Goal: Navigation & Orientation: Find specific page/section

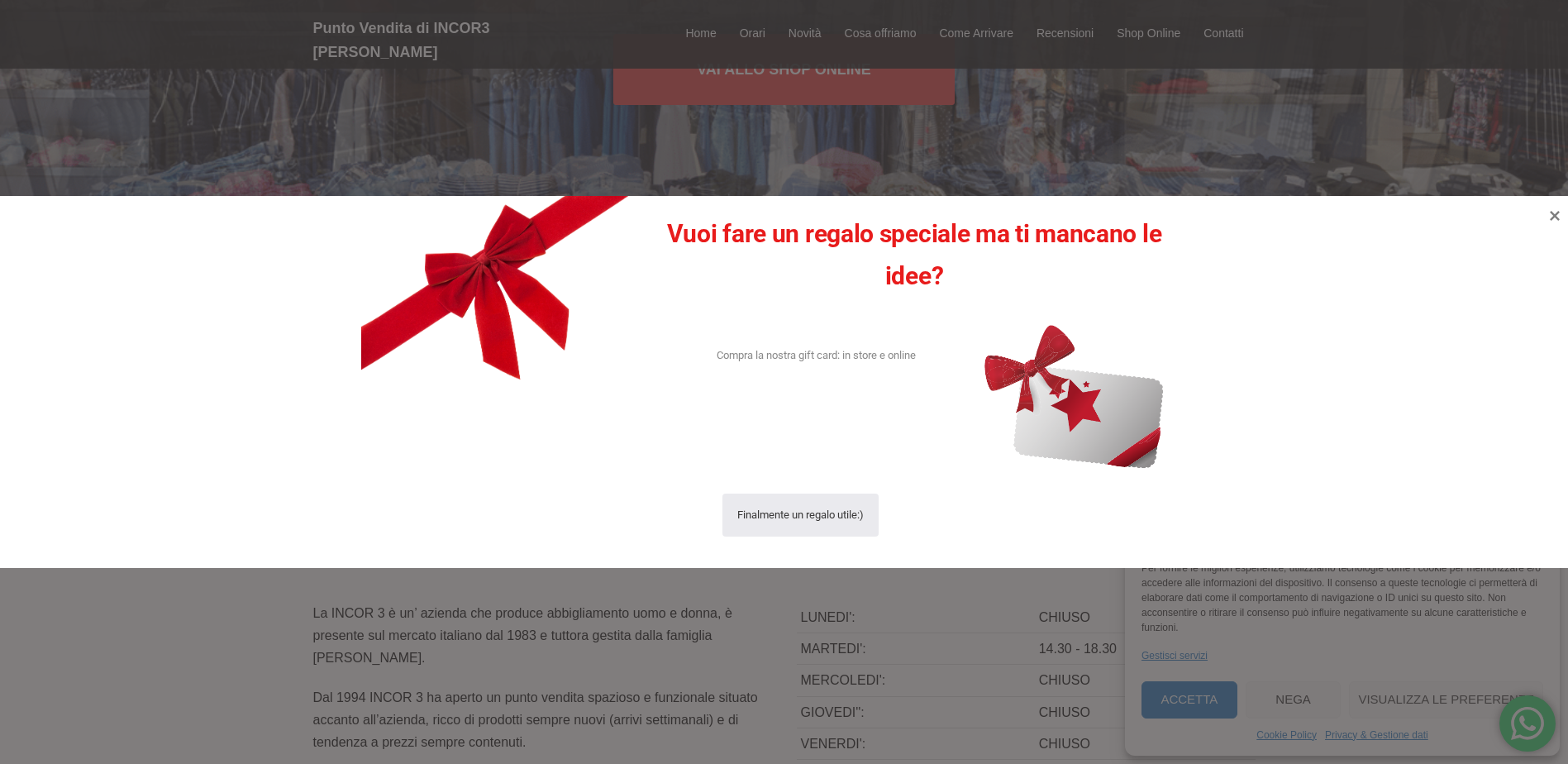
scroll to position [331, 0]
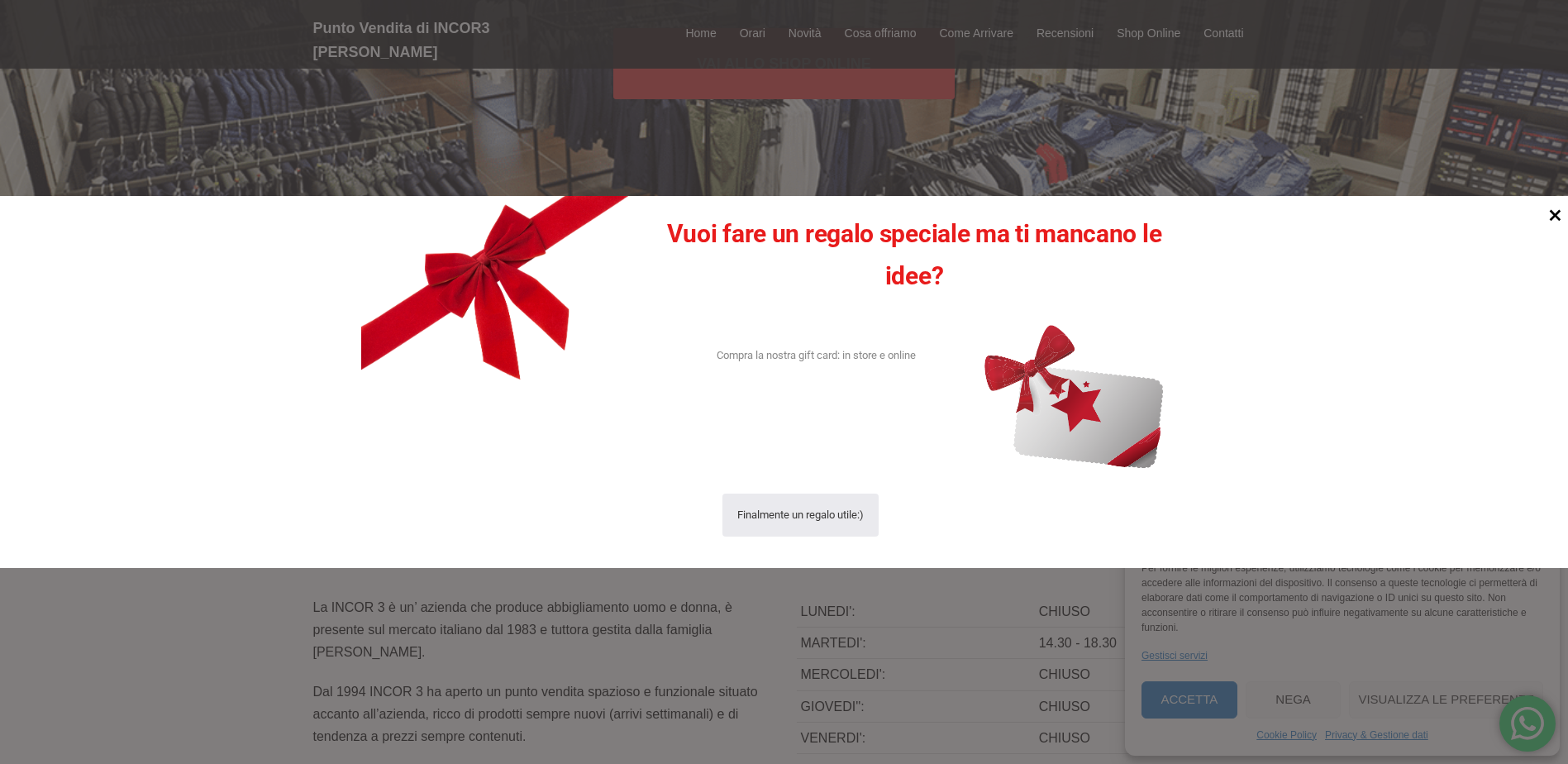
click at [1556, 214] on icon at bounding box center [1555, 215] width 11 height 11
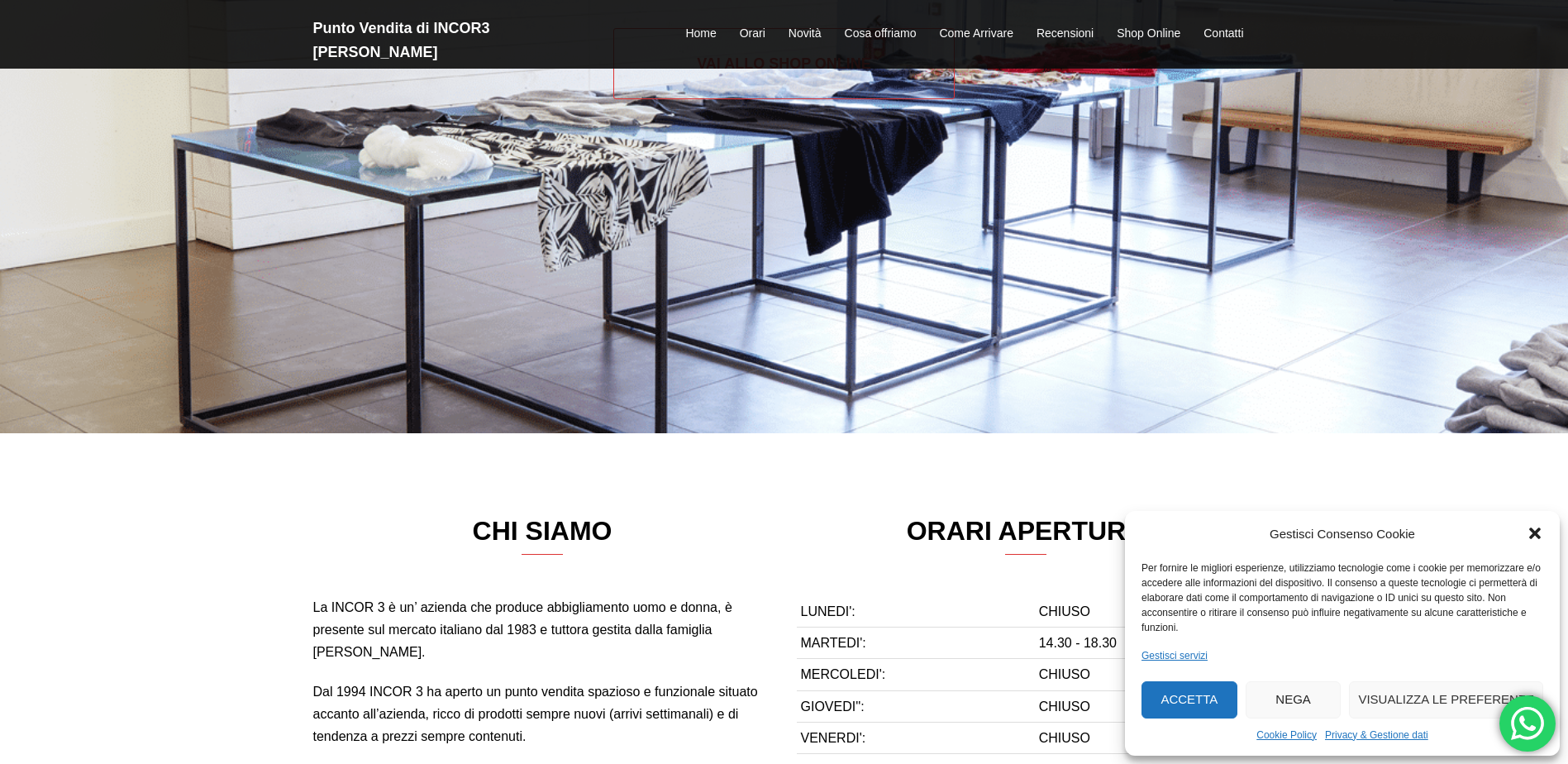
click at [794, 57] on link "Vai allo SHOP ONLINE" at bounding box center [784, 64] width 342 height 71
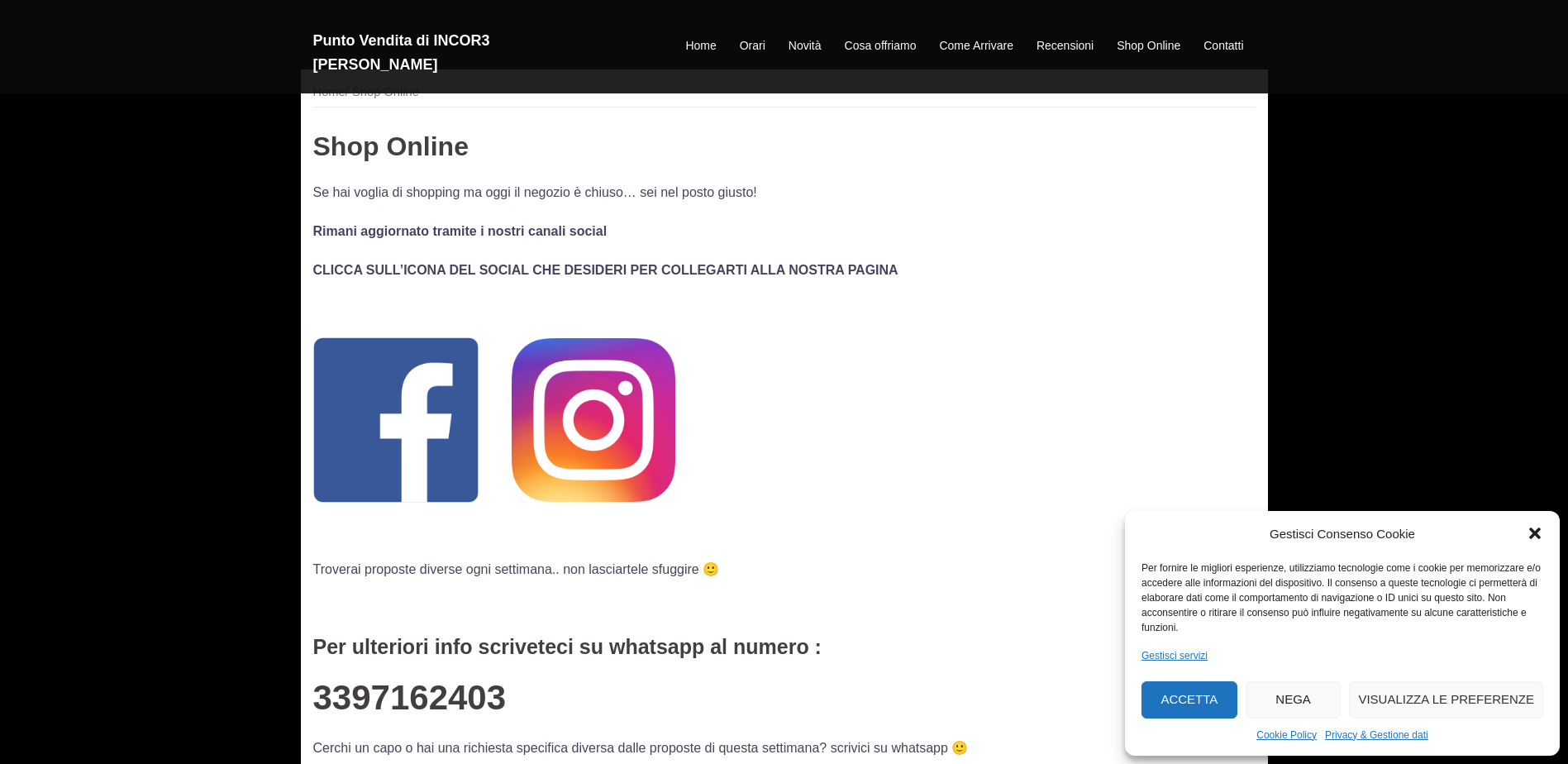
scroll to position [82, 0]
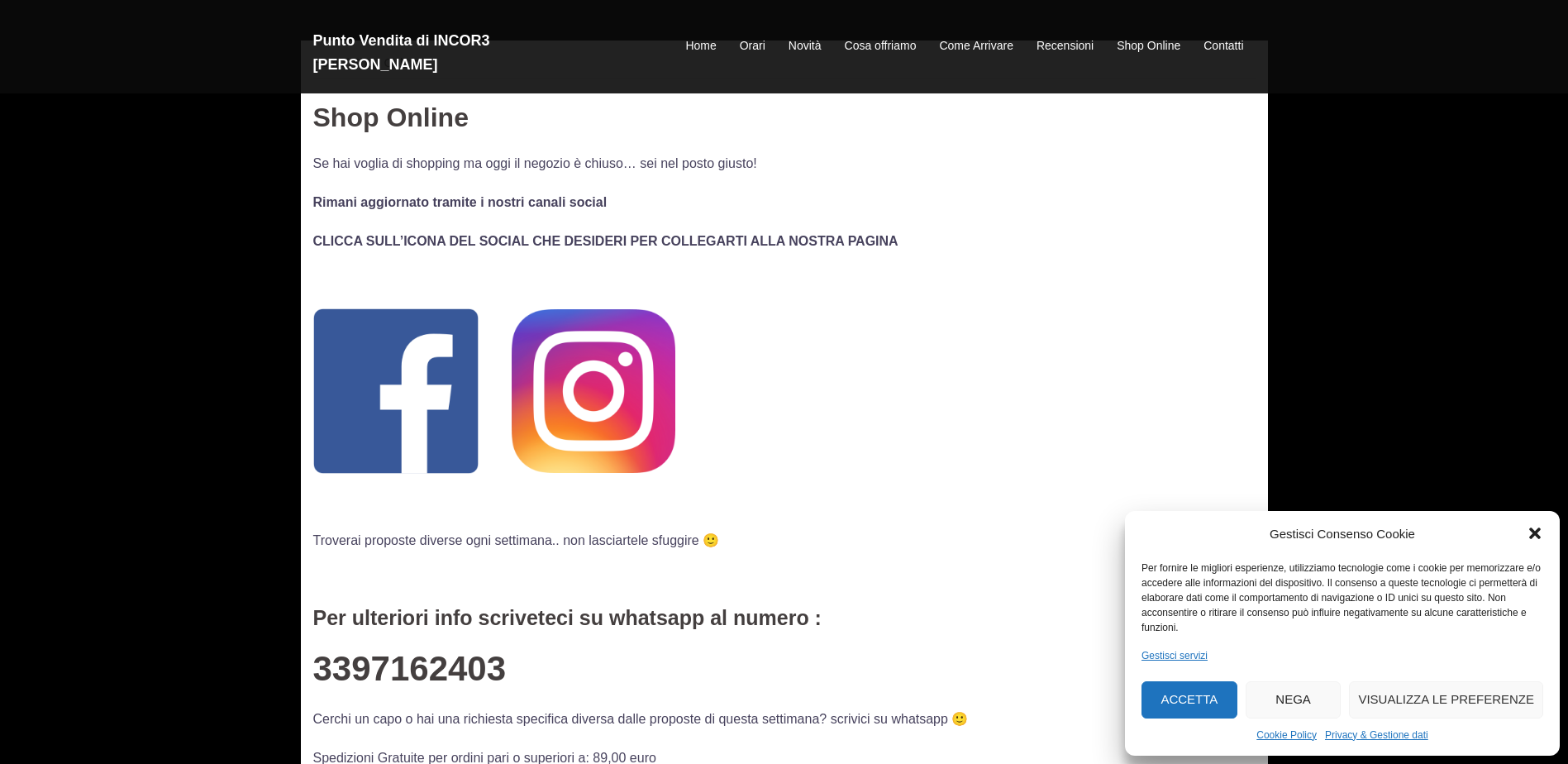
click at [1538, 536] on icon "Chiudi la finestra di dialogo" at bounding box center [1534, 534] width 11 height 11
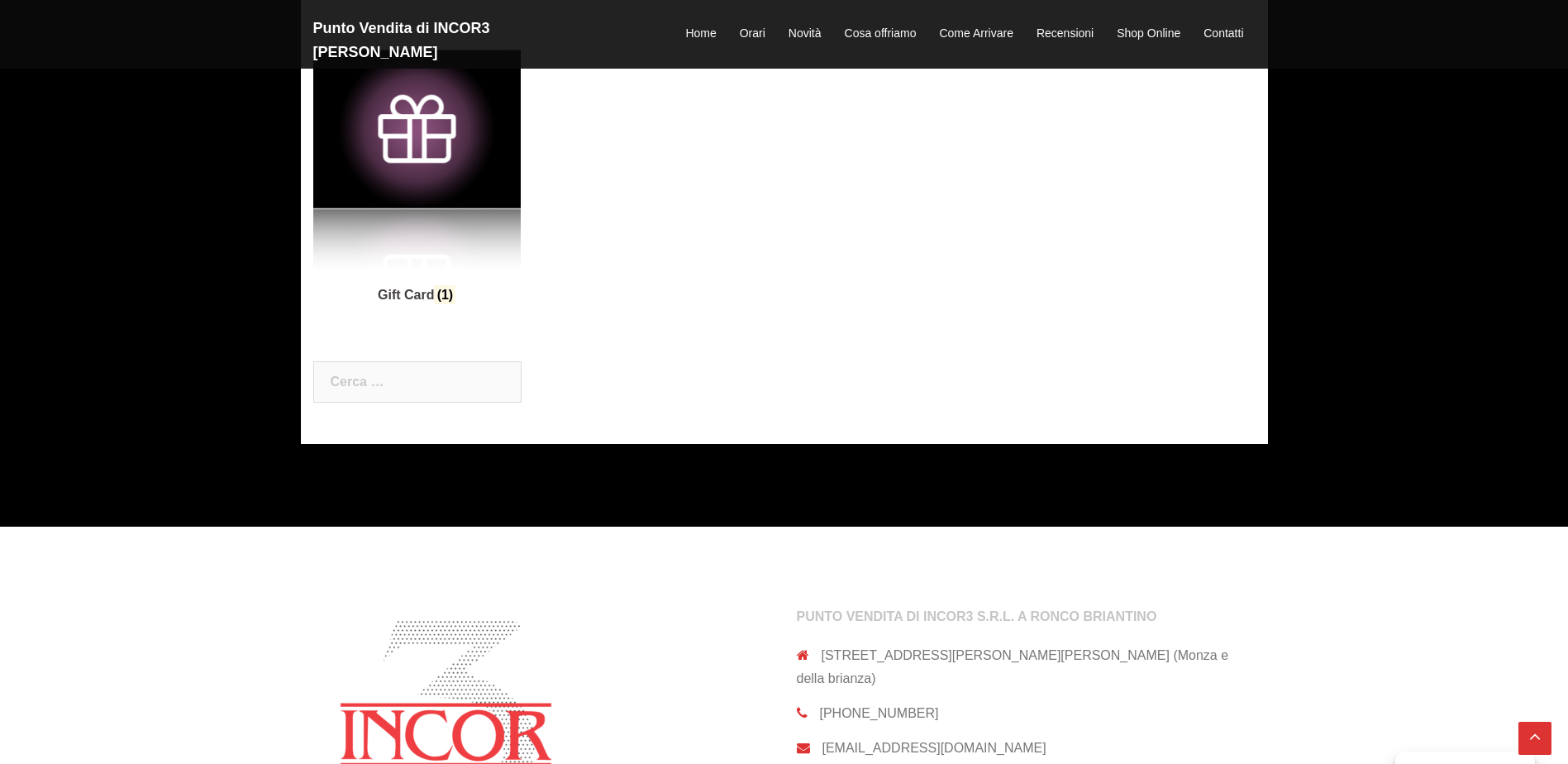
scroll to position [992, 0]
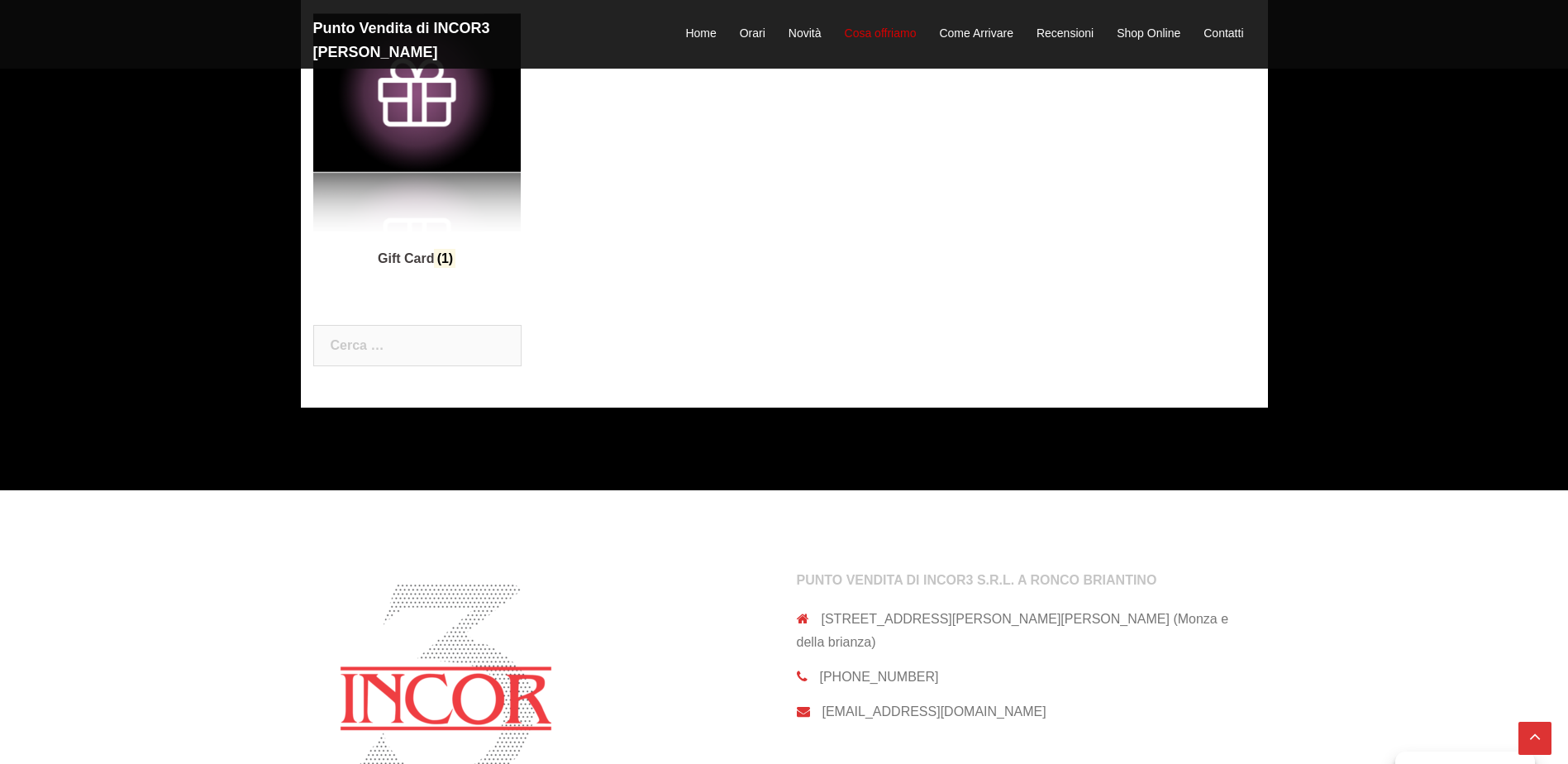
click at [872, 24] on link "Cosa offriamo" at bounding box center [880, 34] width 72 height 20
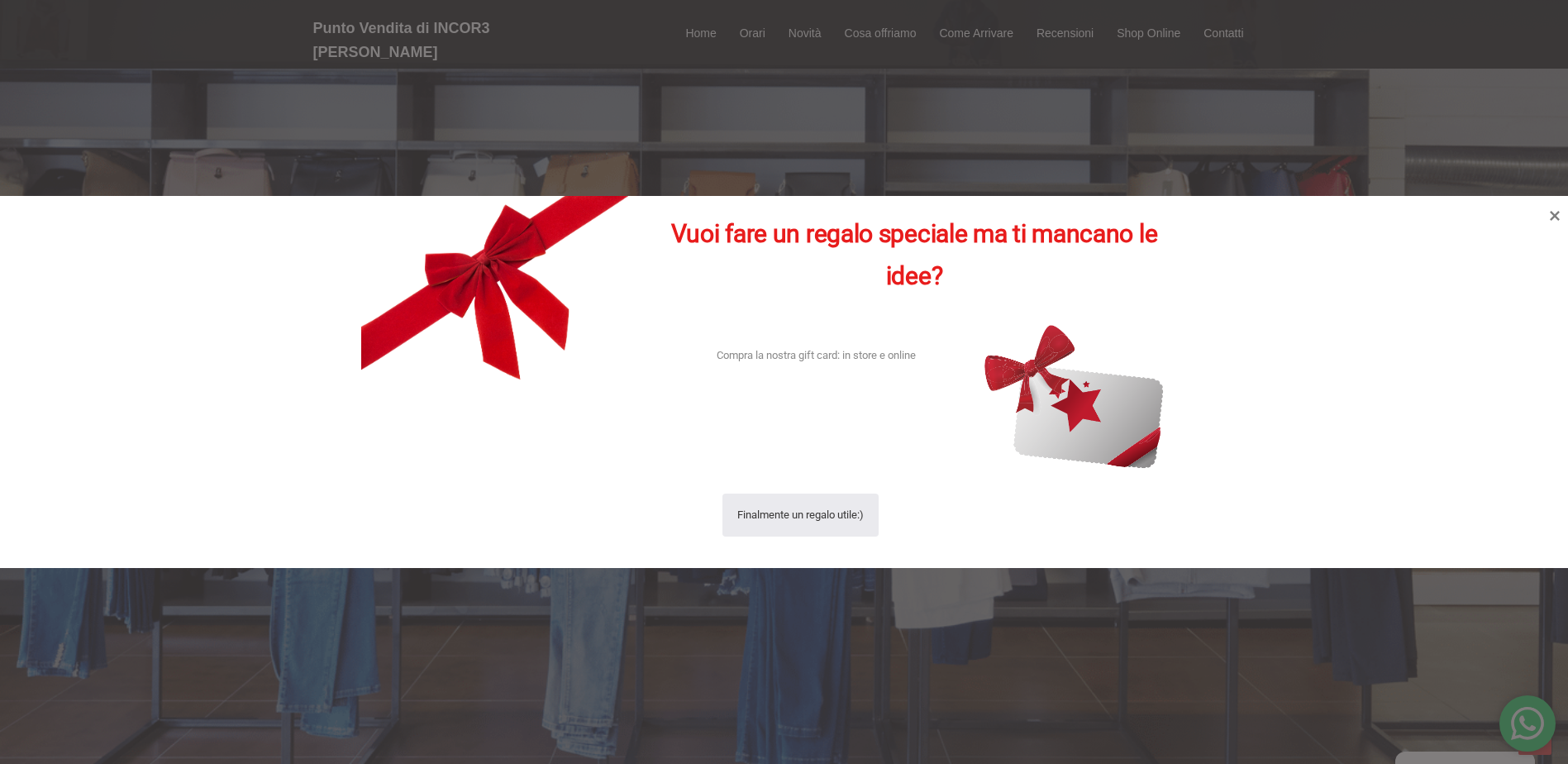
scroll to position [2135, 0]
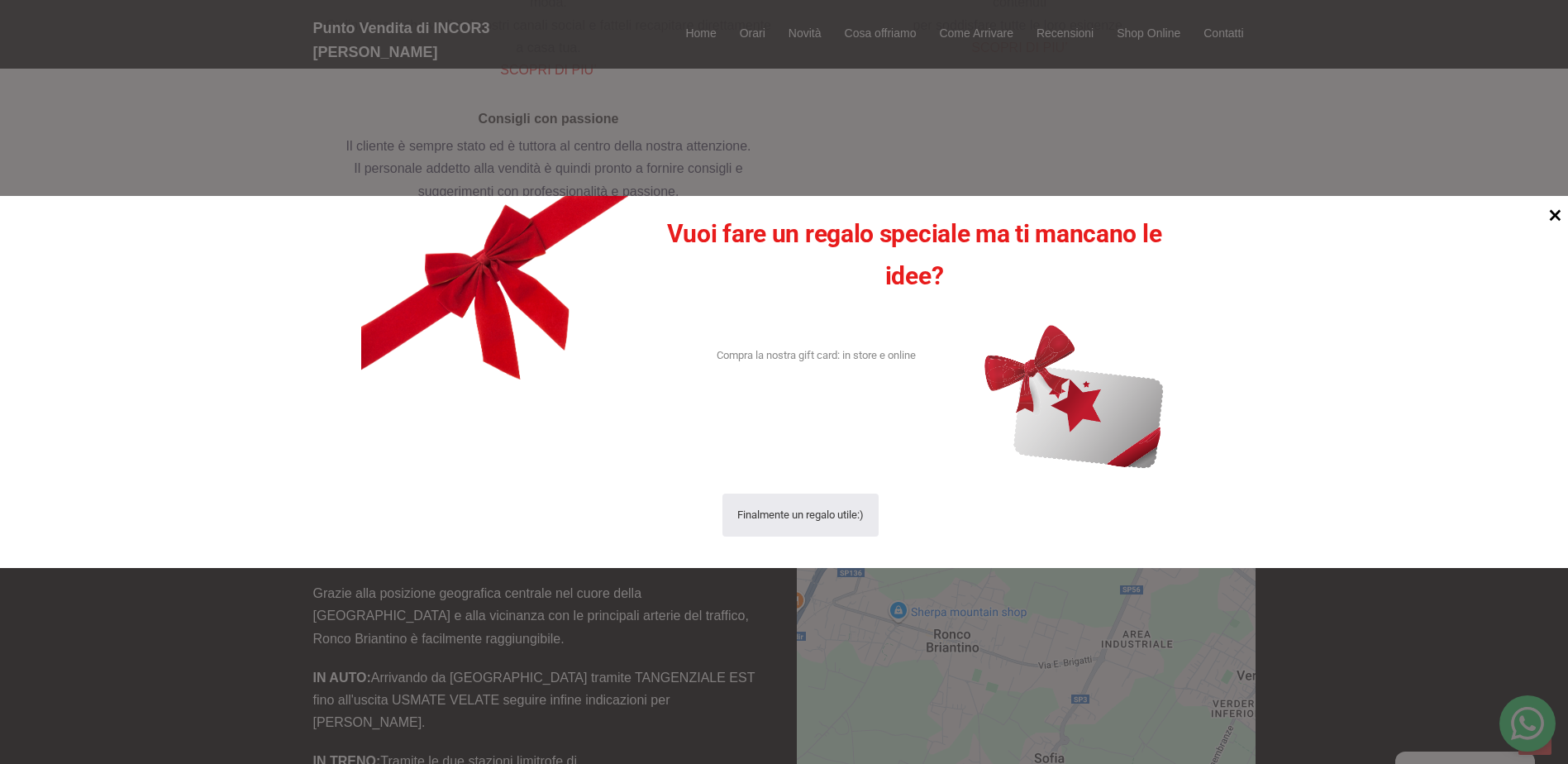
click at [1558, 220] on icon at bounding box center [1555, 215] width 22 height 22
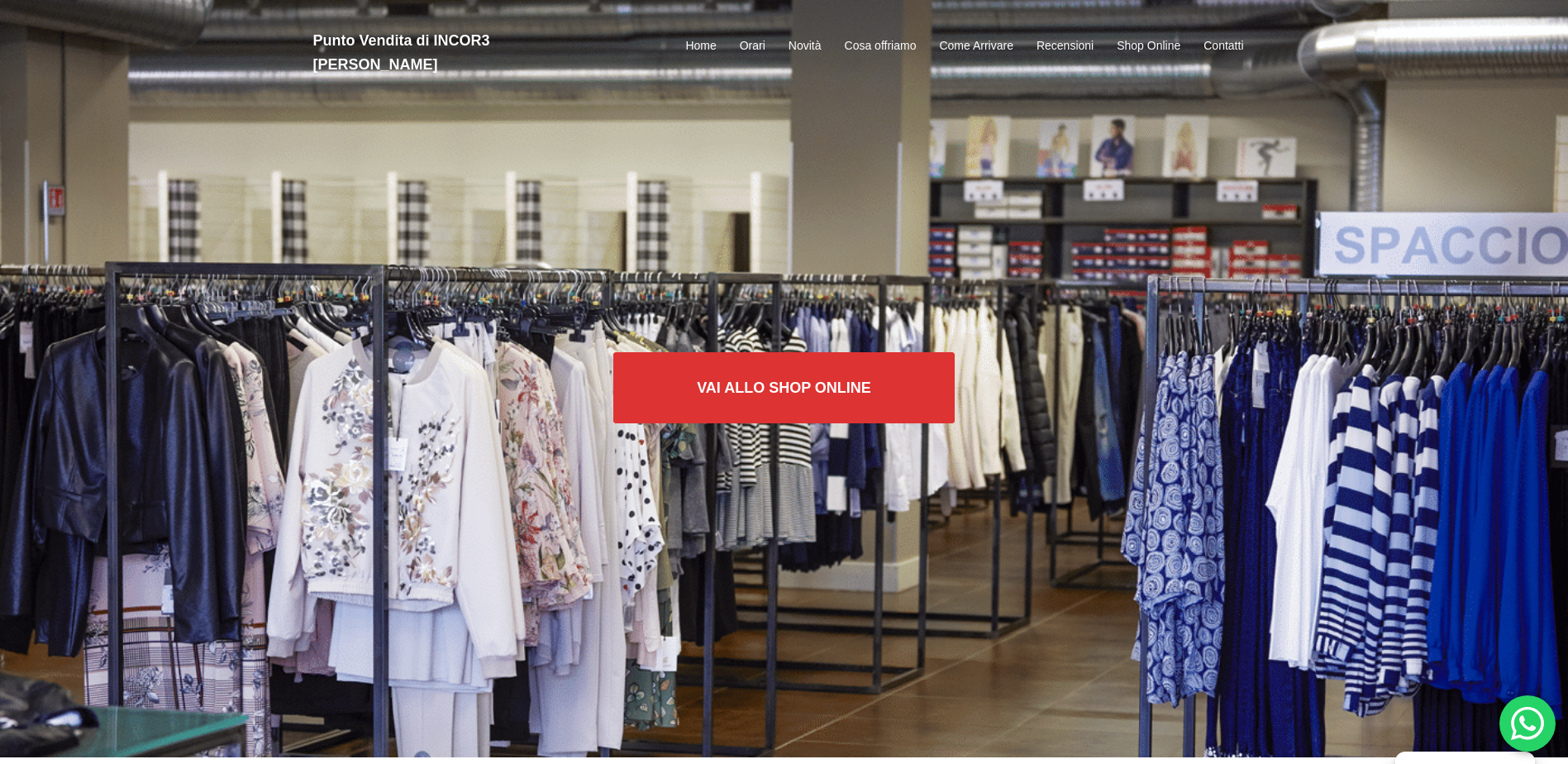
scroll to position [0, 0]
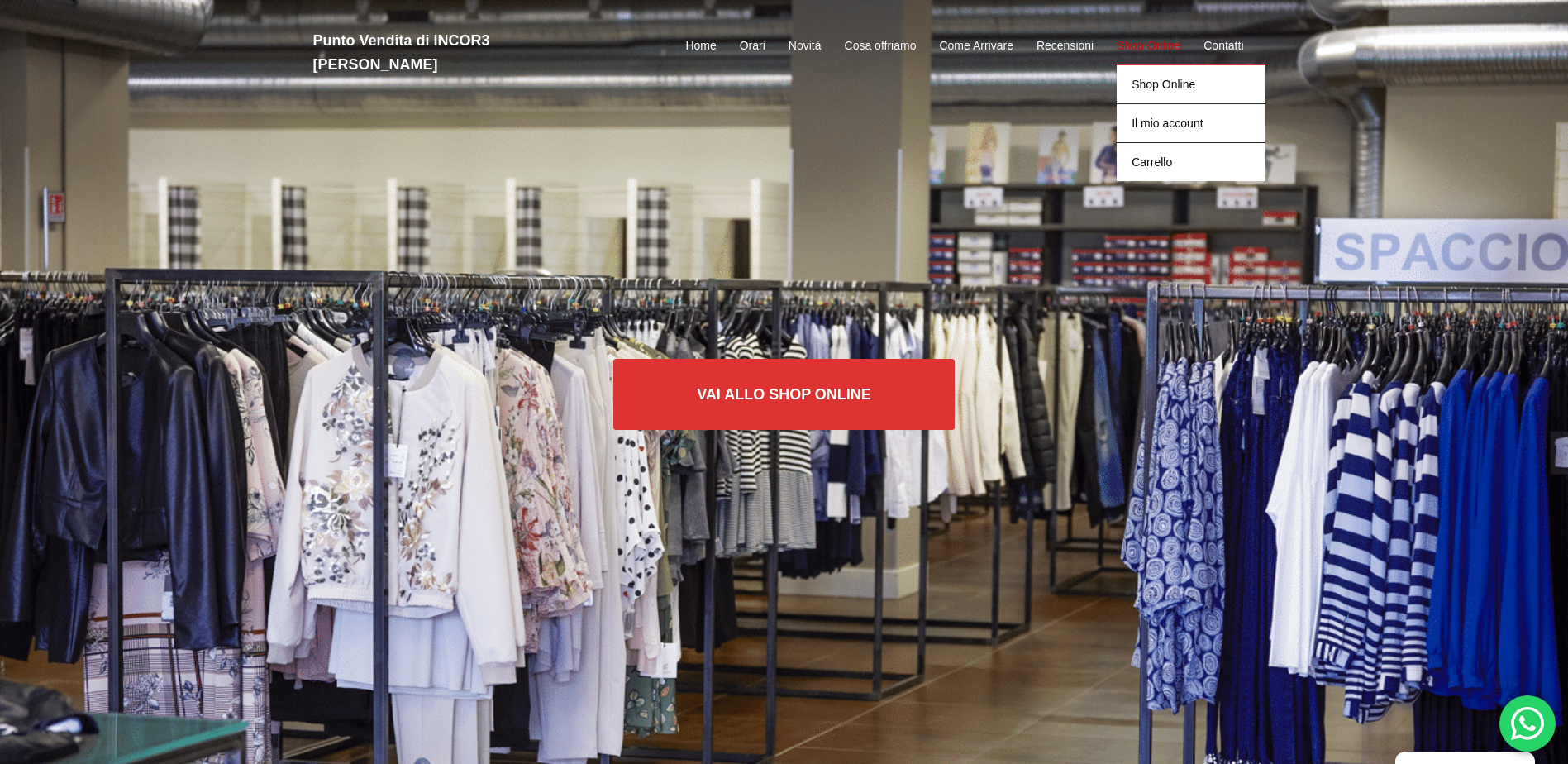
drag, startPoint x: 1160, startPoint y: 21, endPoint x: 1161, endPoint y: 34, distance: 13.0
click at [1160, 23] on div "Punto Vendita di INCOR3 Ronco Briantino Home Orari Novità Cosa offriamo Come Ar…" at bounding box center [784, 47] width 967 height 60
click at [1153, 74] on link "Shop Online" at bounding box center [1191, 83] width 149 height 38
